Goal: Transaction & Acquisition: Purchase product/service

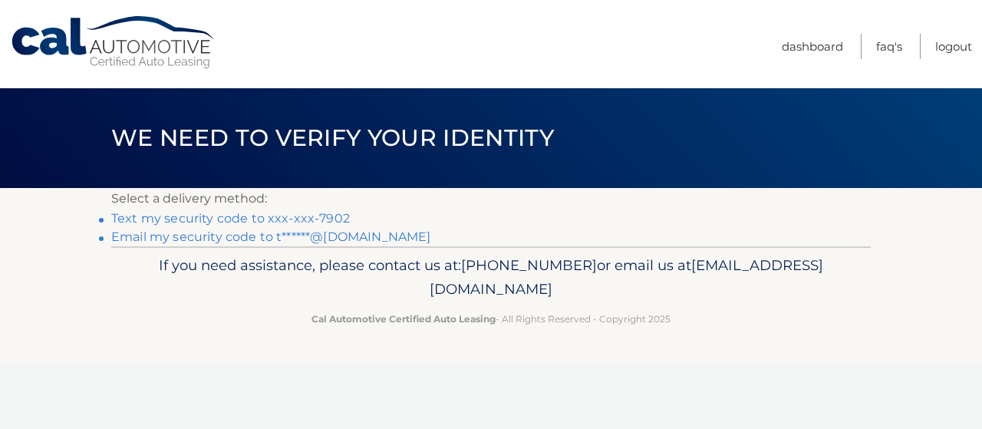
click at [255, 222] on link "Text my security code to xxx-xxx-7902" at bounding box center [230, 218] width 238 height 15
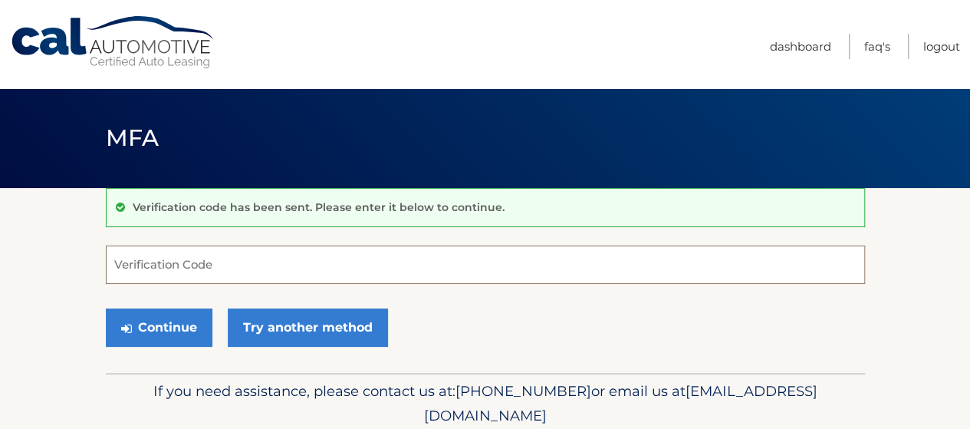
click at [288, 265] on input "Verification Code" at bounding box center [485, 264] width 759 height 38
type input "309348"
click at [106, 308] on button "Continue" at bounding box center [159, 327] width 107 height 38
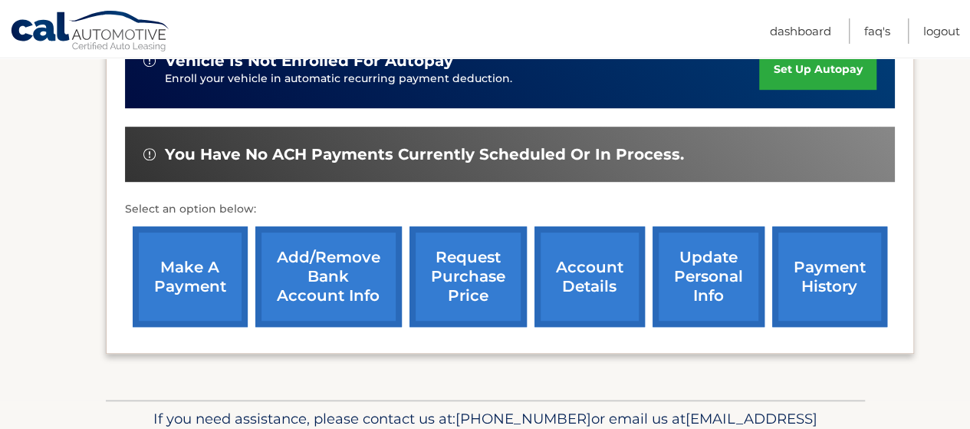
scroll to position [416, 0]
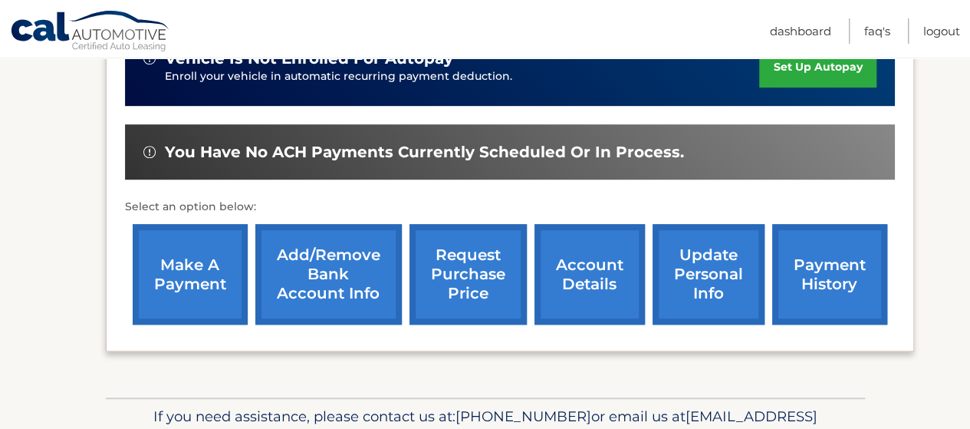
click at [205, 271] on link "make a payment" at bounding box center [190, 274] width 115 height 100
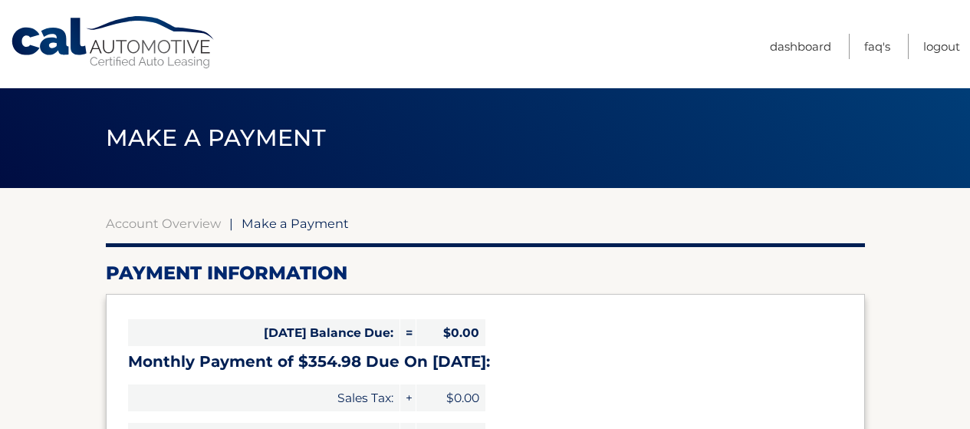
select select "OWU0YTAxY2QtNGI2OS00YTYyLWIxMjktZDdlZTQ2M2EyNTlk"
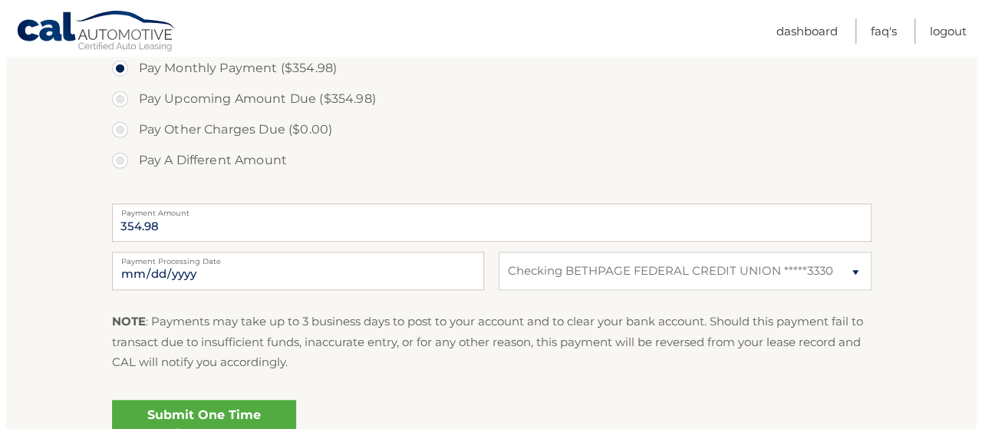
scroll to position [549, 0]
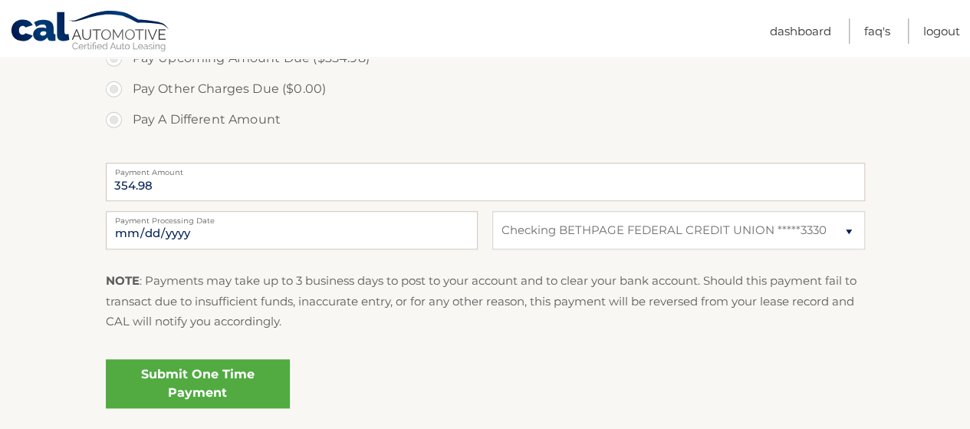
click at [207, 391] on link "Submit One Time Payment" at bounding box center [198, 383] width 184 height 49
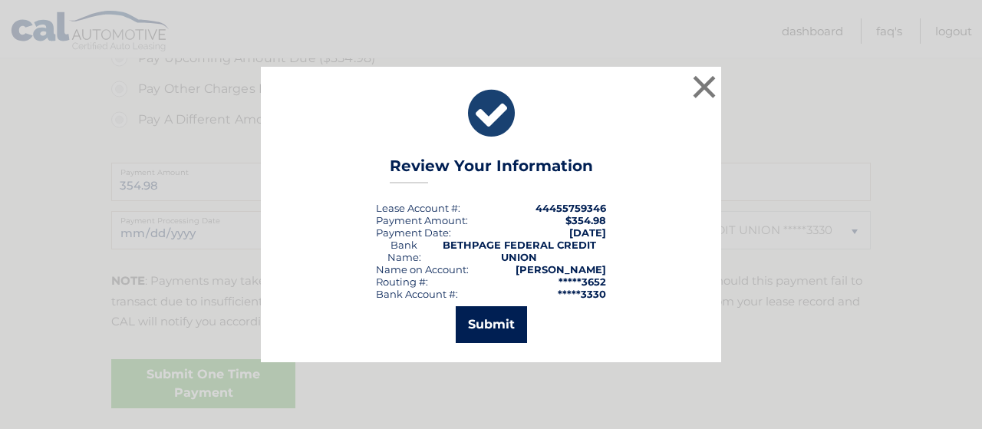
click at [509, 335] on button "Submit" at bounding box center [491, 324] width 71 height 37
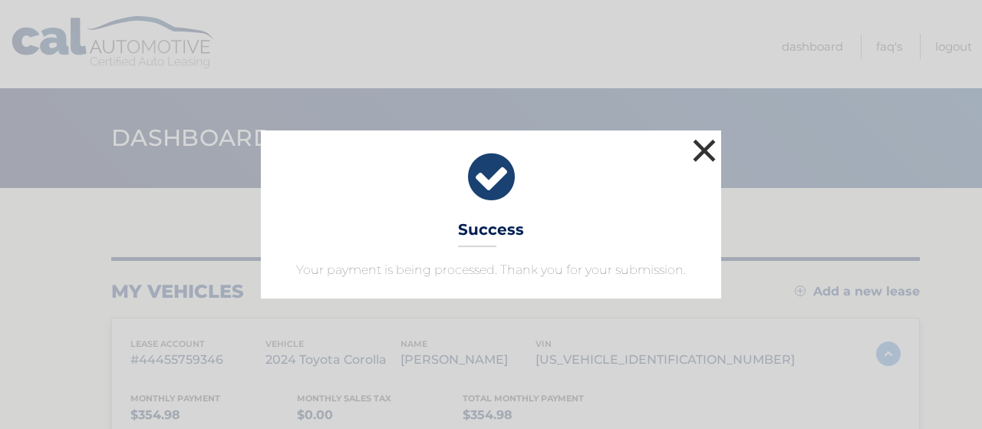
click at [708, 164] on button "×" at bounding box center [704, 150] width 31 height 31
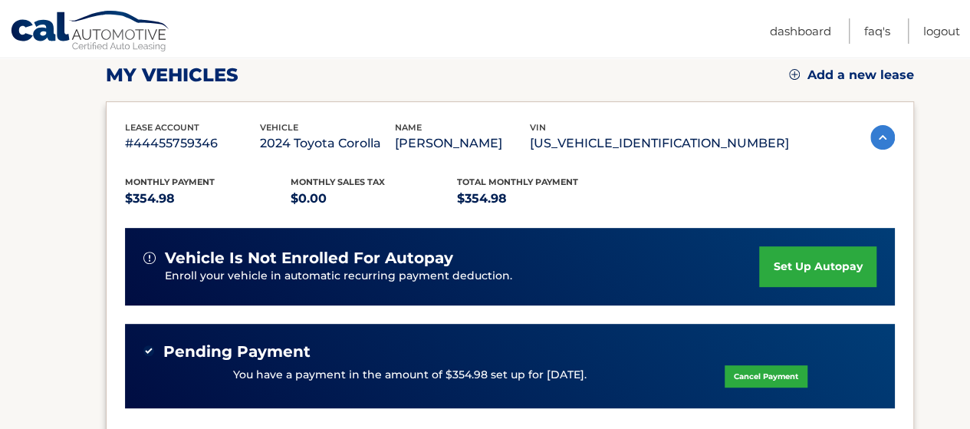
scroll to position [219, 0]
